Goal: Transaction & Acquisition: Subscribe to service/newsletter

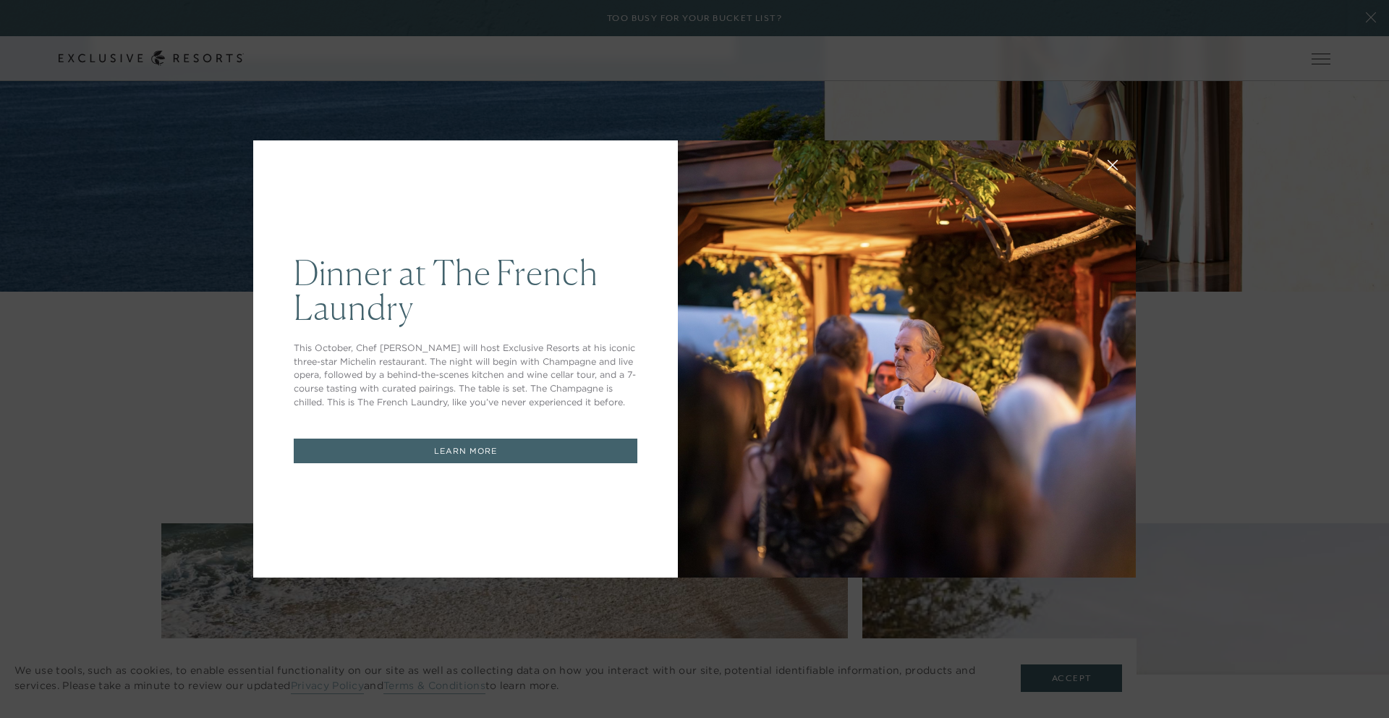
click at [512, 450] on link "LEARN MORE" at bounding box center [466, 450] width 344 height 25
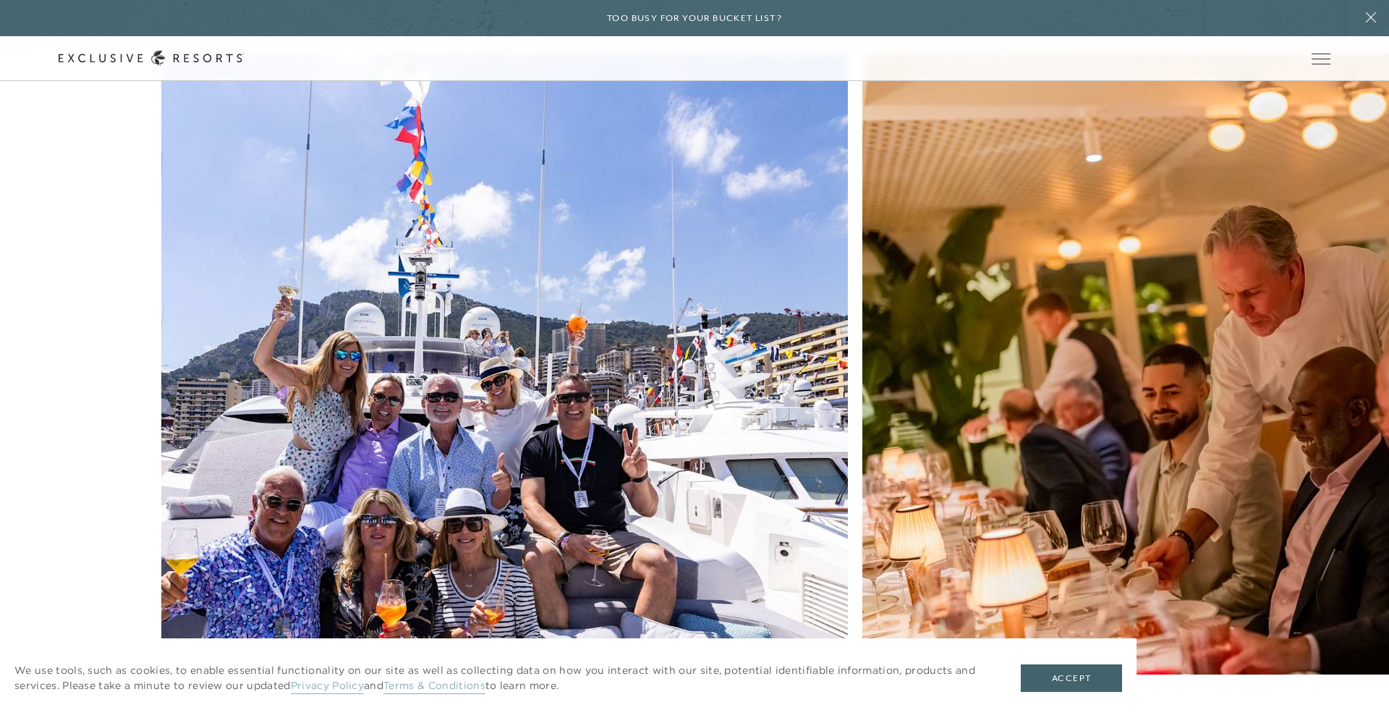
scroll to position [7917, 0]
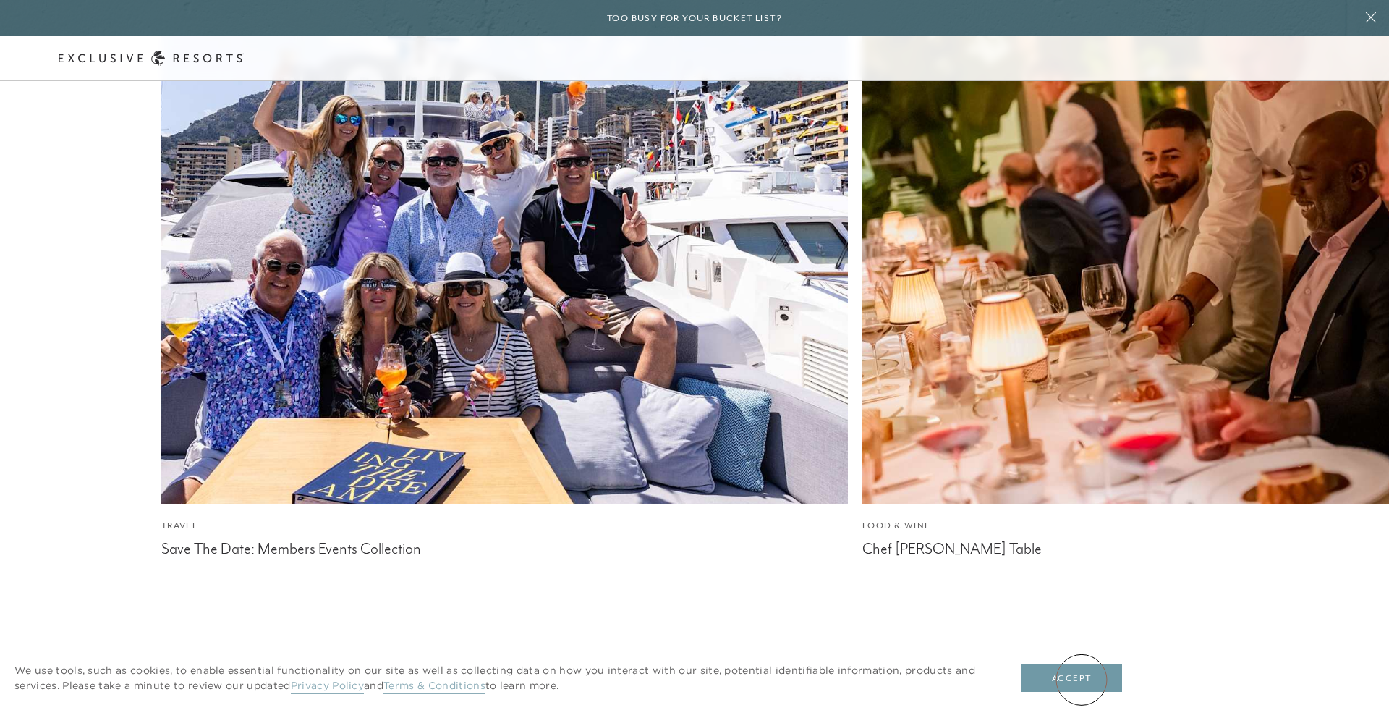
click at [1081, 679] on button "Accept" at bounding box center [1071, 677] width 101 height 27
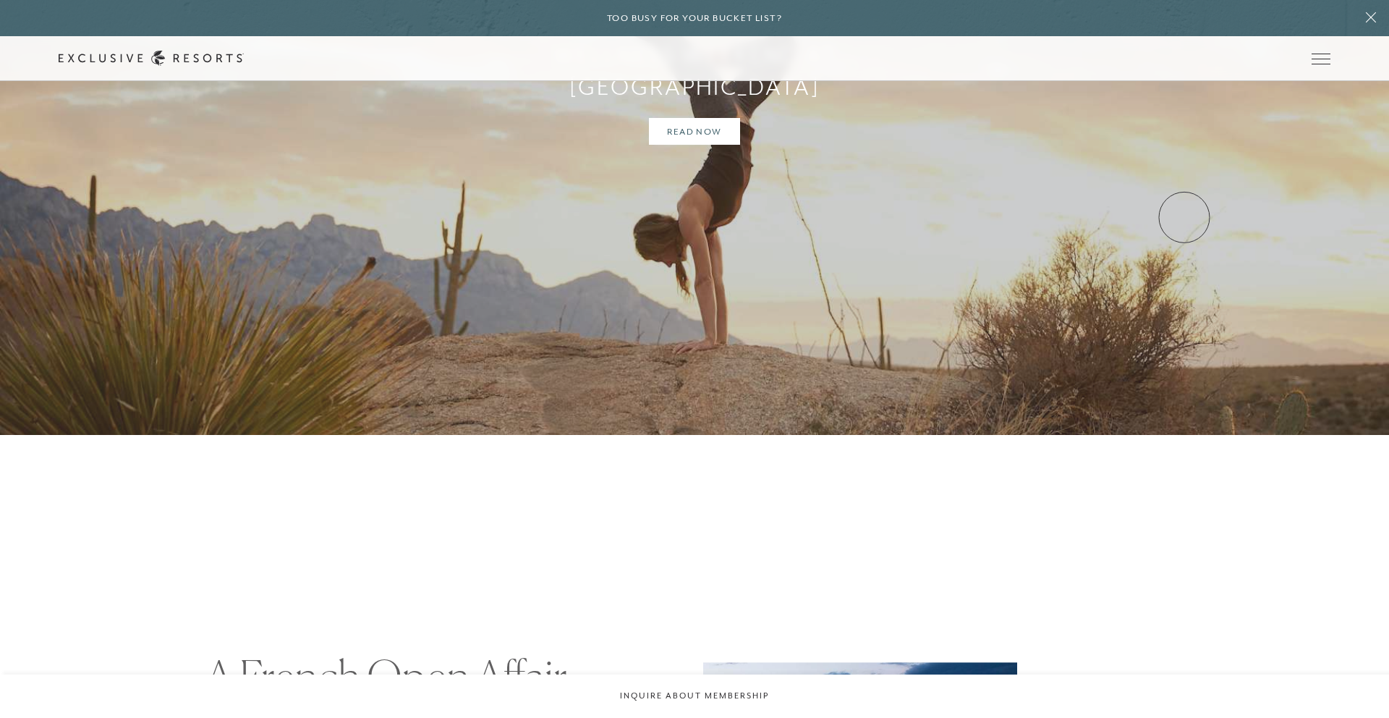
scroll to position [4962, 0]
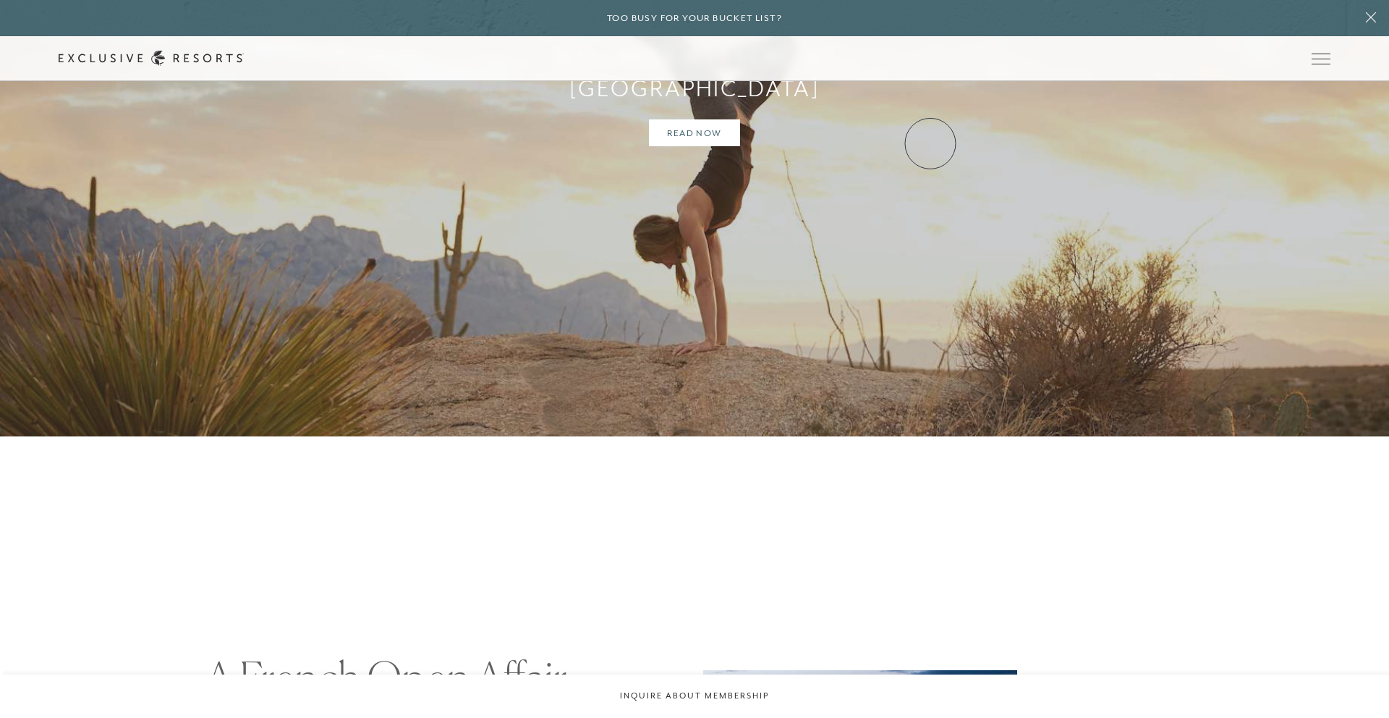
click at [0, 0] on link "Inquire now" at bounding box center [0, 0] width 0 height 0
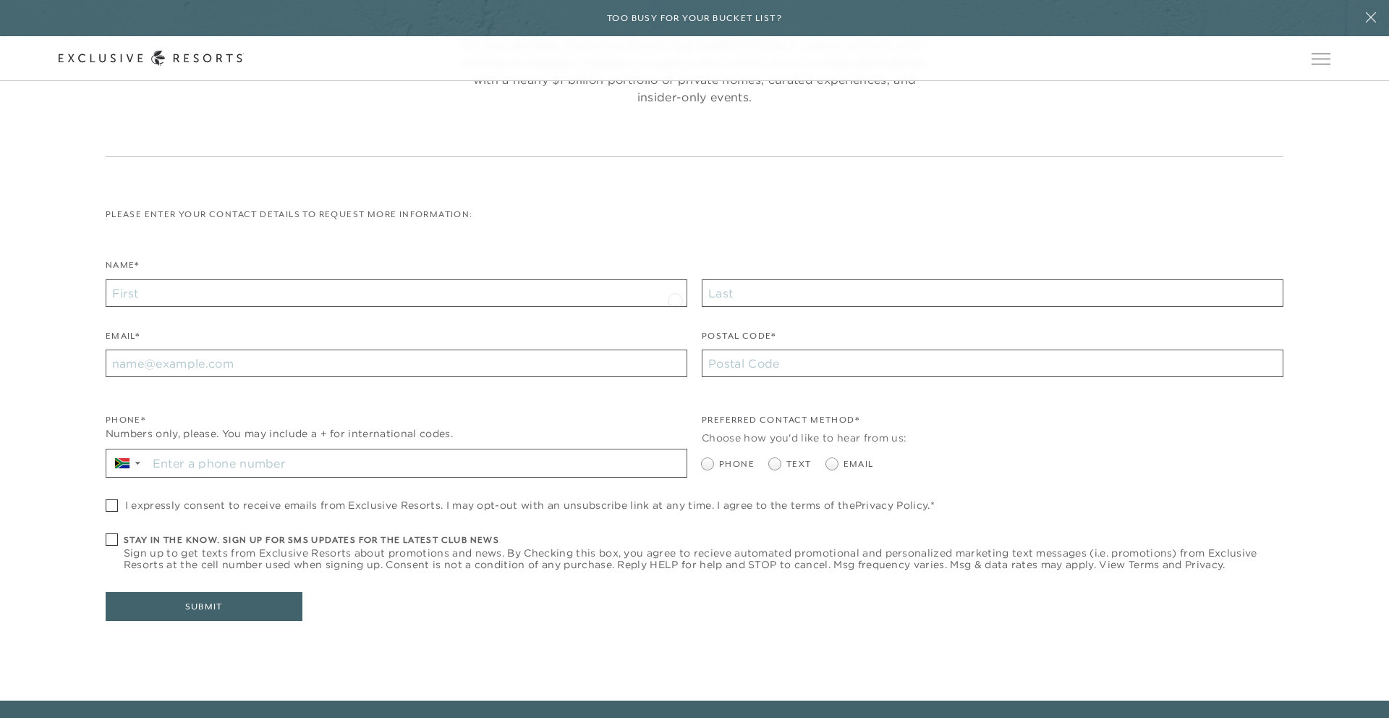
scroll to position [200, 0]
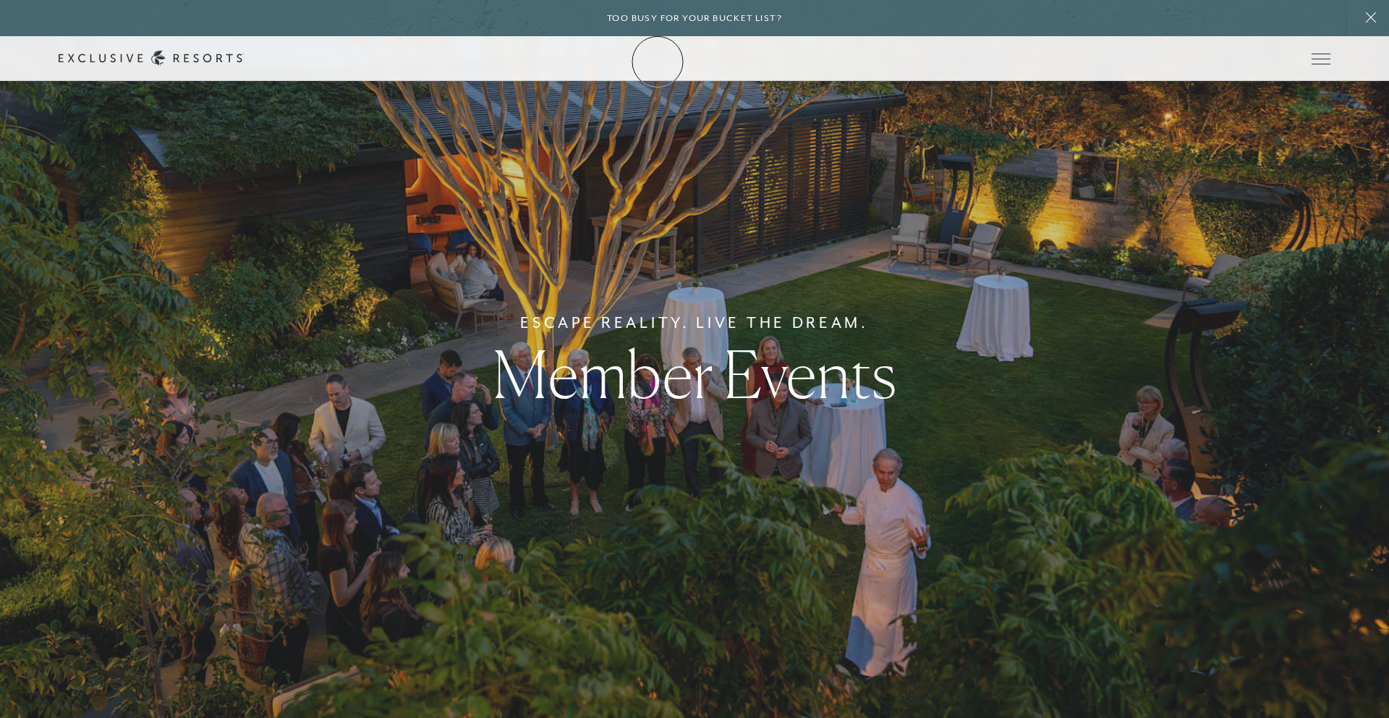
click at [244, 62] on icon at bounding box center [151, 58] width 185 height 15
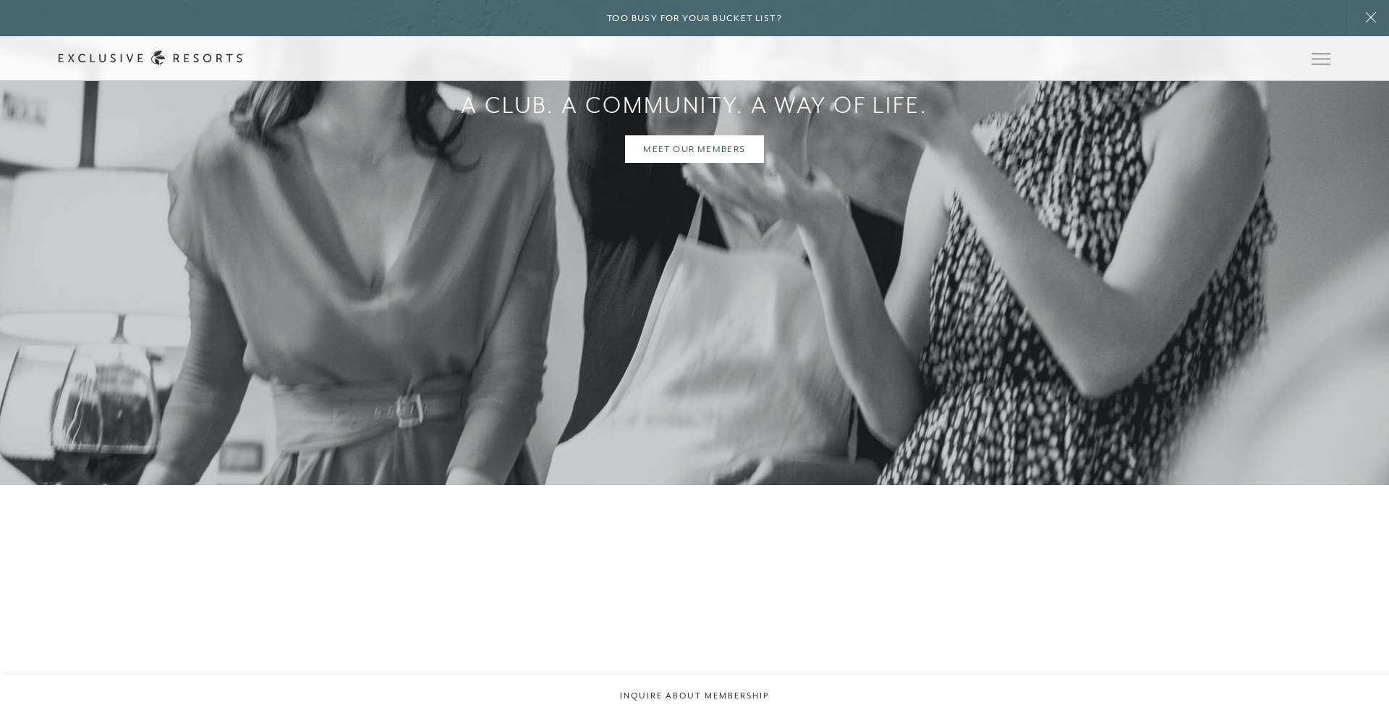
scroll to position [4602, 0]
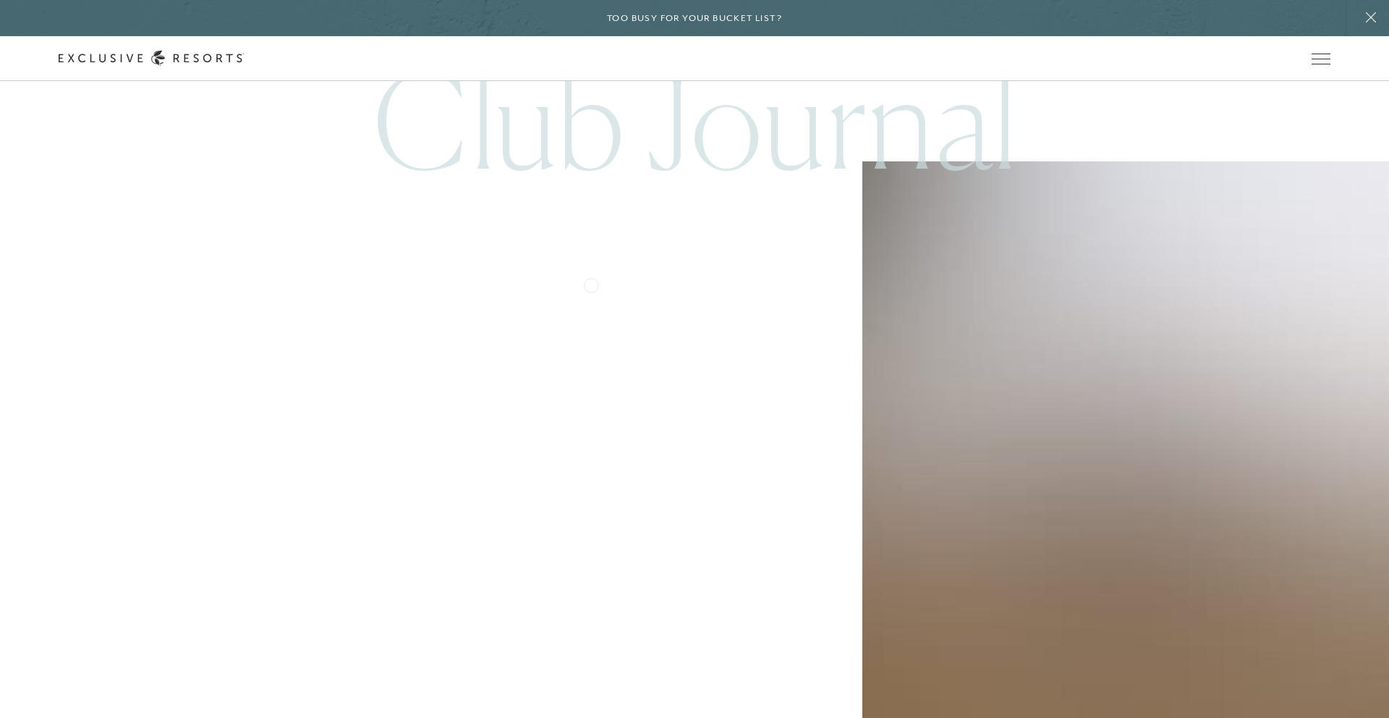
scroll to position [6508, 0]
